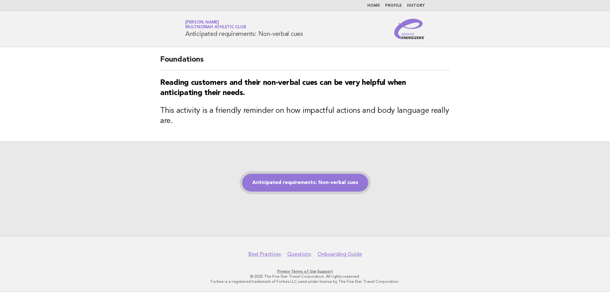
click at [297, 182] on link "Anticipated requirements: Non-verbal cues" at bounding box center [305, 183] width 126 height 18
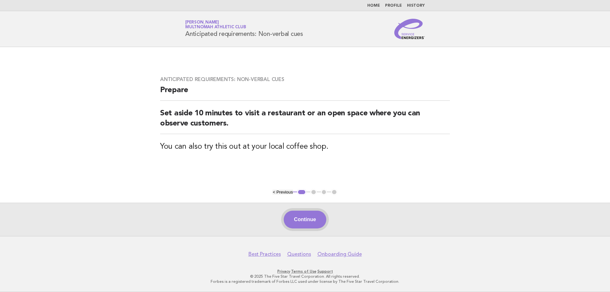
click at [312, 223] on button "Continue" at bounding box center [305, 220] width 42 height 18
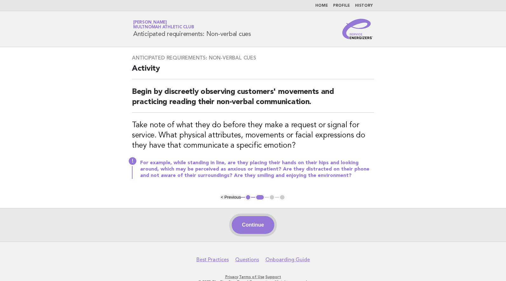
click at [255, 223] on button "Continue" at bounding box center [253, 225] width 42 height 18
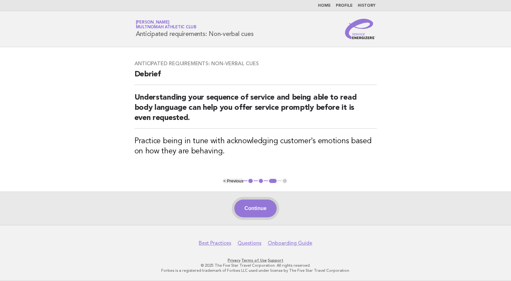
click at [260, 207] on button "Continue" at bounding box center [255, 208] width 42 height 18
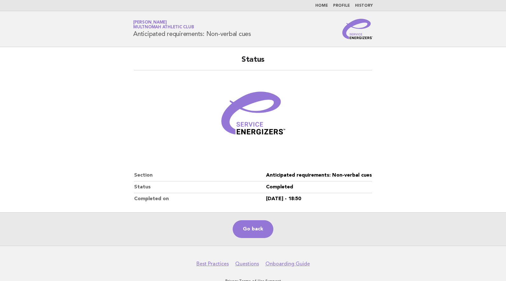
click at [433, 97] on main "Status Section Anticipated requirements: Non-verbal cues Status Completed Compl…" at bounding box center [253, 146] width 506 height 198
click at [242, 232] on link "Go back" at bounding box center [253, 229] width 41 height 18
